Goal: Check status: Check status

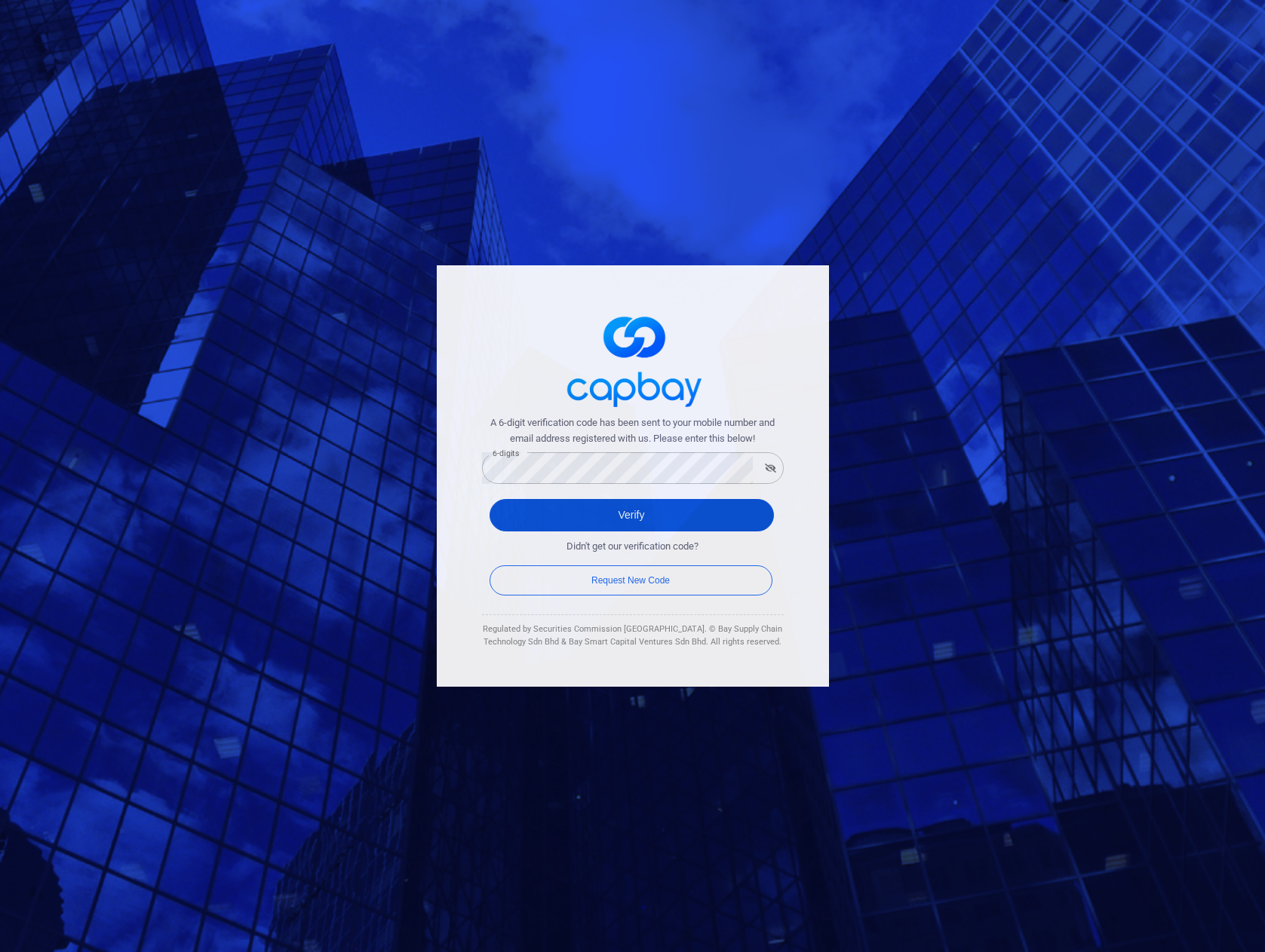
click at [616, 513] on button "Verify" at bounding box center [632, 515] width 284 height 32
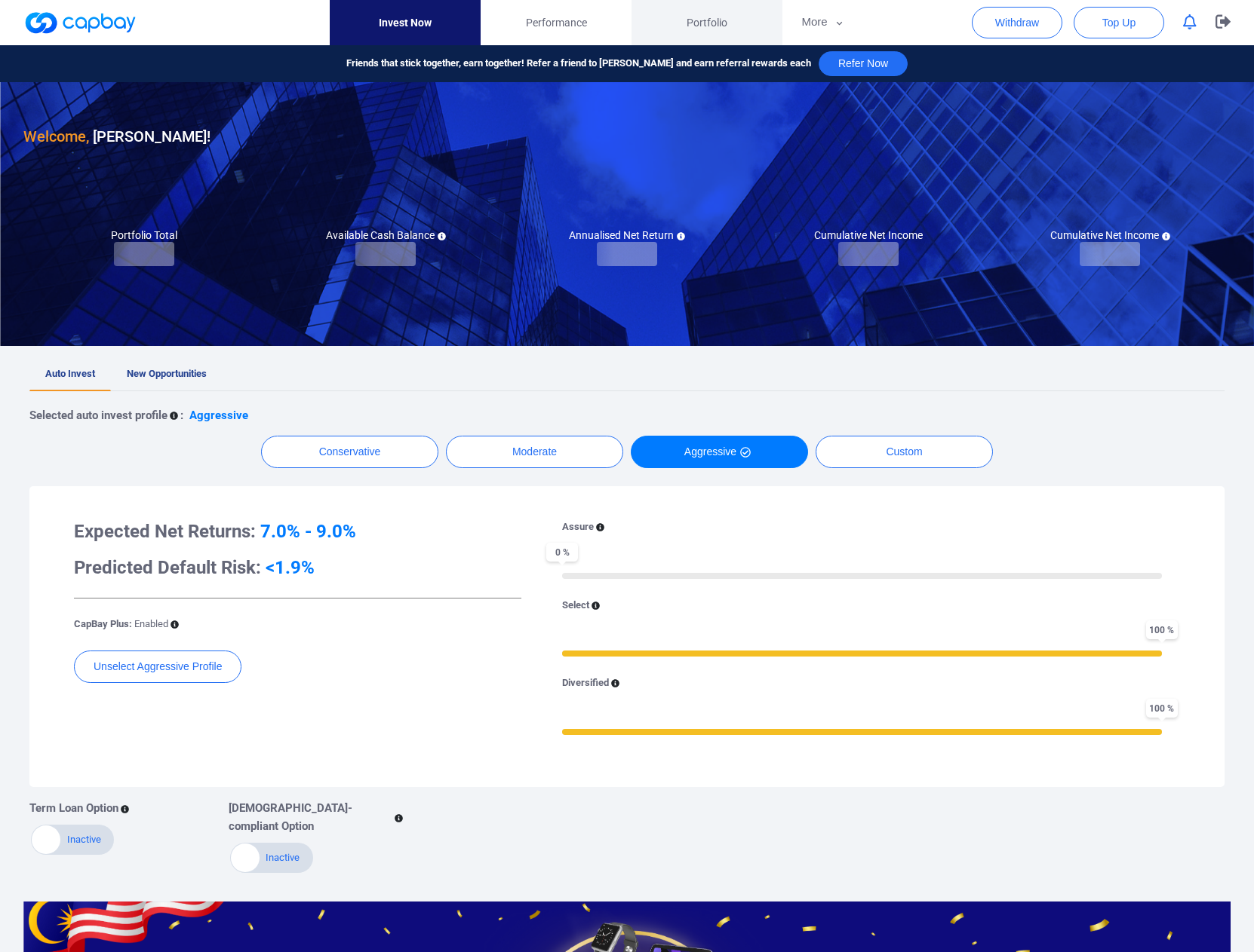
click at [707, 24] on span "Portfolio" at bounding box center [706, 22] width 41 height 17
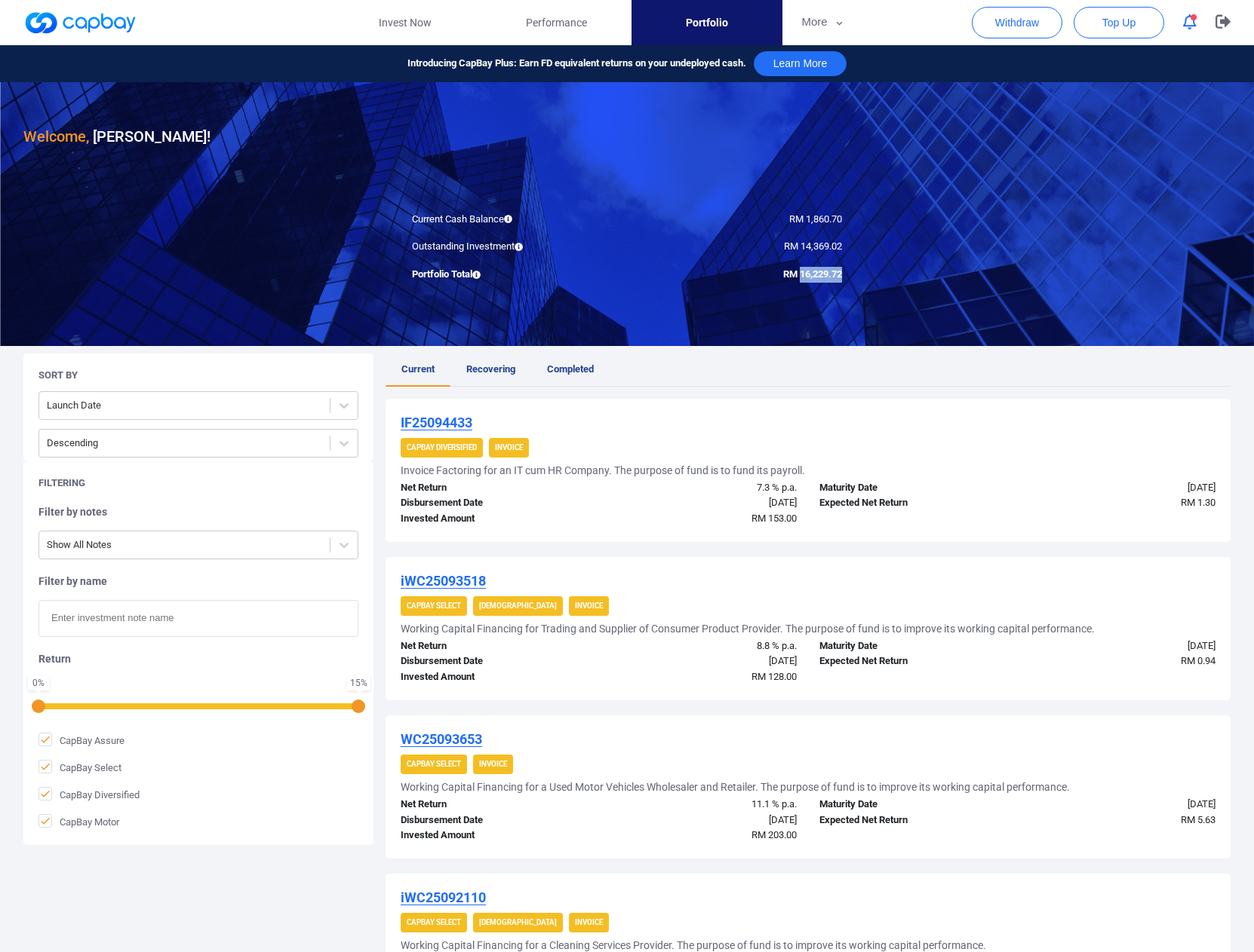
drag, startPoint x: 799, startPoint y: 273, endPoint x: 834, endPoint y: 274, distance: 35.0
click at [843, 276] on div "RM 16,229.72" at bounding box center [740, 274] width 226 height 16
copy span "16,229.72"
click at [1224, 21] on icon "button" at bounding box center [1222, 22] width 15 height 13
